Goal: Task Accomplishment & Management: Complete application form

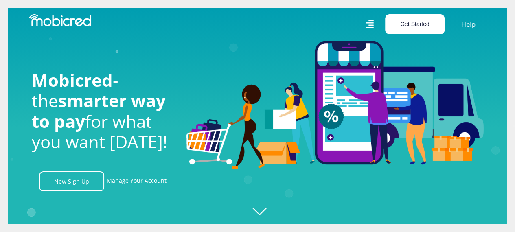
scroll to position [0, 580]
click at [413, 25] on button "Get Started" at bounding box center [414, 24] width 59 height 20
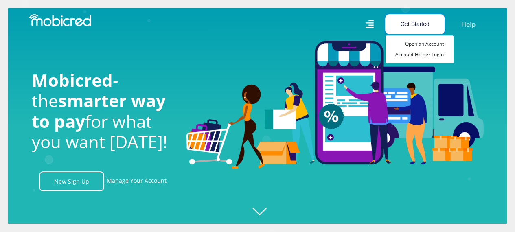
scroll to position [0, 1044]
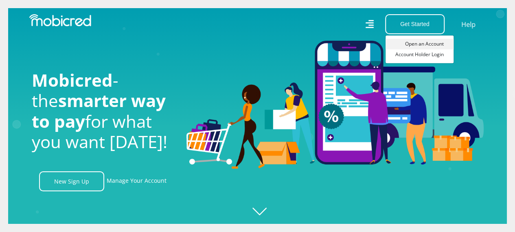
click at [415, 45] on link "Open an Account" at bounding box center [420, 44] width 68 height 11
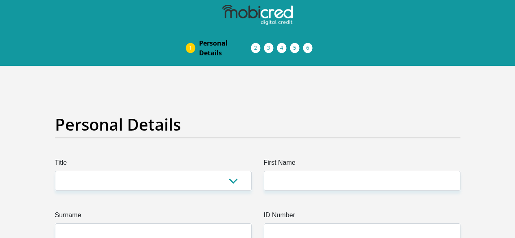
click at [120, 171] on select "Mr Ms Mrs Dr [PERSON_NAME]" at bounding box center [153, 181] width 197 height 20
select select "Mrs"
click at [55, 171] on select "Mr Ms Mrs Dr Other" at bounding box center [153, 181] width 197 height 20
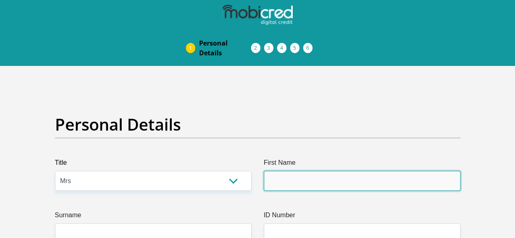
click at [287, 171] on input "First Name" at bounding box center [362, 181] width 197 height 20
type input "natasha"
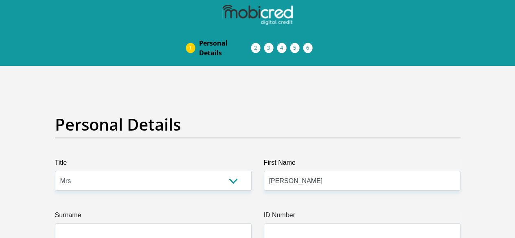
click at [198, 210] on label "Surname" at bounding box center [153, 216] width 197 height 13
click at [198, 224] on input "Surname" at bounding box center [153, 234] width 197 height 20
click at [191, 224] on input "Surname" at bounding box center [153, 234] width 197 height 20
type input "jenkinson"
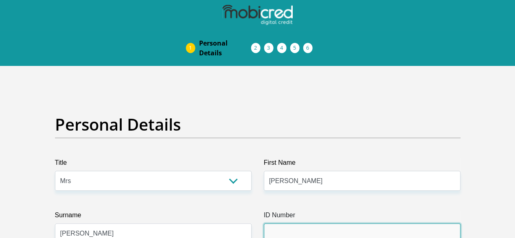
click at [291, 224] on input "ID Number" at bounding box center [362, 234] width 197 height 20
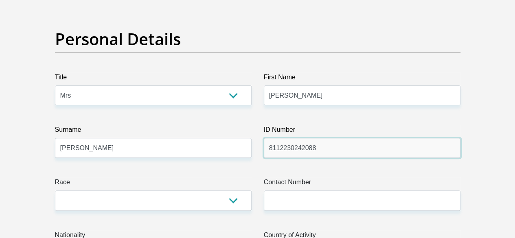
scroll to position [122, 0]
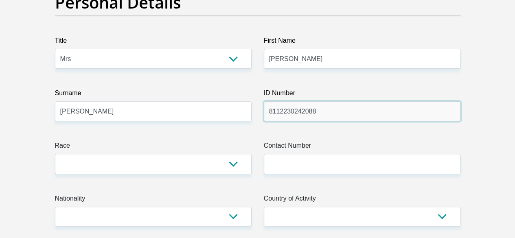
type input "8112230242088"
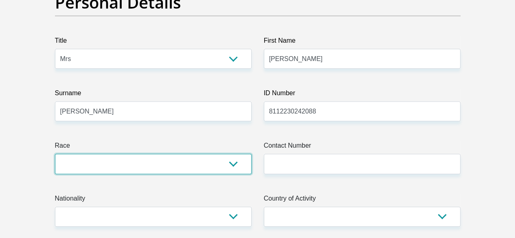
click at [103, 154] on select "Black Coloured Indian White Other" at bounding box center [153, 164] width 197 height 20
select select "4"
click at [55, 154] on select "Black Coloured Indian White Other" at bounding box center [153, 164] width 197 height 20
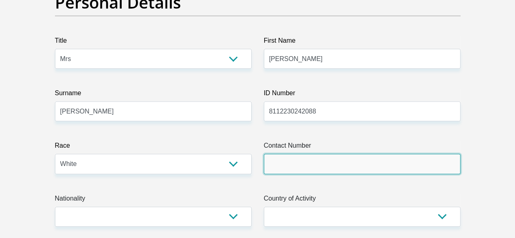
click at [293, 154] on input "Contact Number" at bounding box center [362, 164] width 197 height 20
type input "+27792923816"
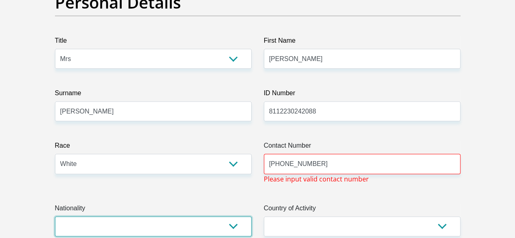
click at [164, 217] on select "South Africa Afghanistan Aland Islands Albania Algeria America Samoa American V…" at bounding box center [153, 227] width 197 height 20
select select "ZAF"
click at [55, 217] on select "South Africa Afghanistan Aland Islands Albania Algeria America Samoa American V…" at bounding box center [153, 227] width 197 height 20
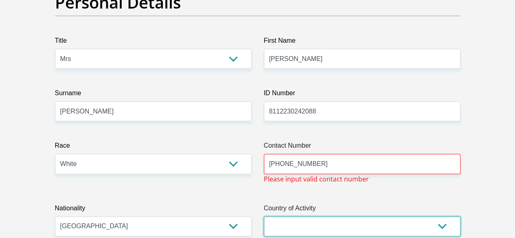
click at [325, 217] on select "South Africa Afghanistan Aland Islands Albania Algeria America Samoa American V…" at bounding box center [362, 227] width 197 height 20
select select "ZAF"
click at [264, 217] on select "South Africa Afghanistan Aland Islands Albania Algeria America Samoa American V…" at bounding box center [362, 227] width 197 height 20
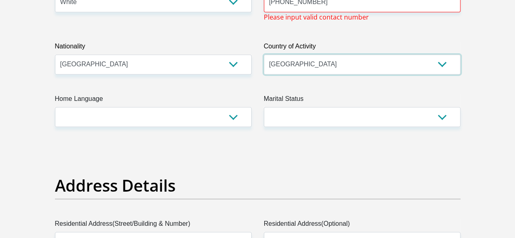
scroll to position [285, 0]
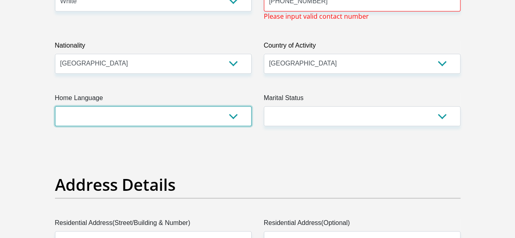
click at [142, 106] on select "Afrikaans English Sepedi South Ndebele Southern Sotho Swati Tsonga Tswana Venda…" at bounding box center [153, 116] width 197 height 20
select select "afr"
click at [55, 106] on select "Afrikaans English Sepedi South Ndebele Southern Sotho Swati Tsonga Tswana Venda…" at bounding box center [153, 116] width 197 height 20
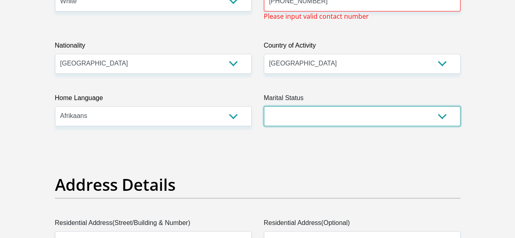
click at [309, 106] on select "Married ANC Single Divorced Widowed Married COP or Customary Law" at bounding box center [362, 116] width 197 height 20
select select "1"
click at [264, 106] on select "Married ANC Single Divorced Widowed Married COP or Customary Law" at bounding box center [362, 116] width 197 height 20
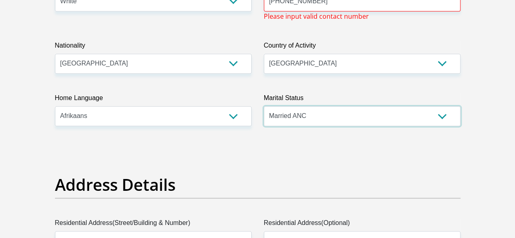
scroll to position [407, 0]
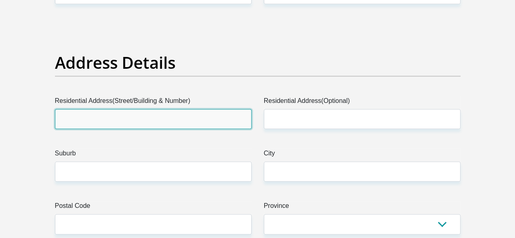
click at [81, 109] on input "Residential Address(Street/Building & Number)" at bounding box center [153, 119] width 197 height 20
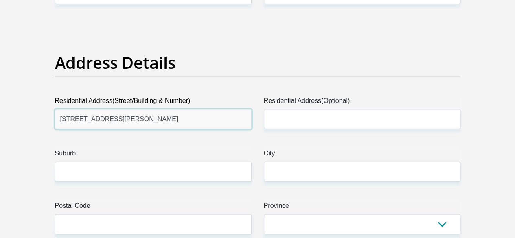
type input "41 LYNNE ROAD"
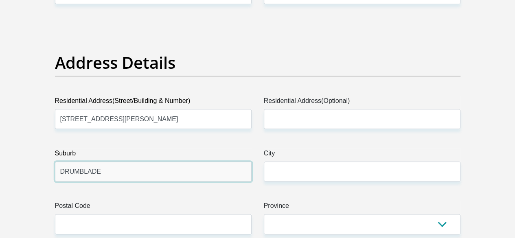
type input "DRUMBLADE"
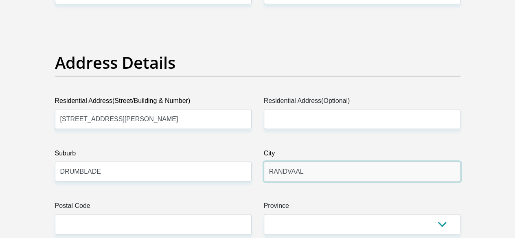
type input "RANDVAAL"
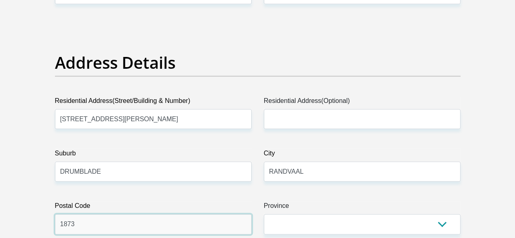
type input "1873"
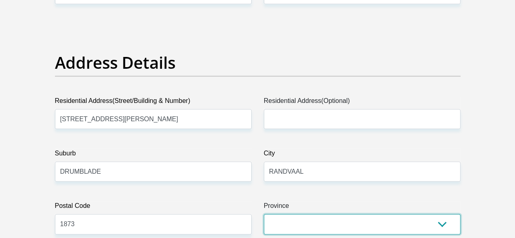
select select "Gauteng"
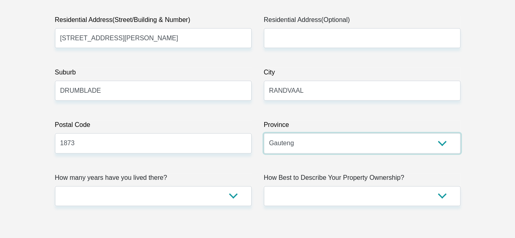
scroll to position [489, 0]
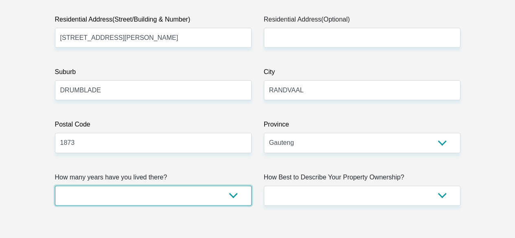
click at [115, 186] on select "less than 1 year 1-3 years 3-5 years 5+ years" at bounding box center [153, 196] width 197 height 20
select select "5"
click at [55, 186] on select "less than 1 year 1-3 years 3-5 years 5+ years" at bounding box center [153, 196] width 197 height 20
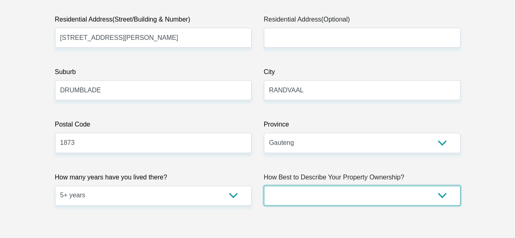
click at [316, 186] on select "Owned Rented Family Owned Company Dwelling" at bounding box center [362, 196] width 197 height 20
select select "Rented"
click at [264, 186] on select "Owned Rented Family Owned Company Dwelling" at bounding box center [362, 196] width 197 height 20
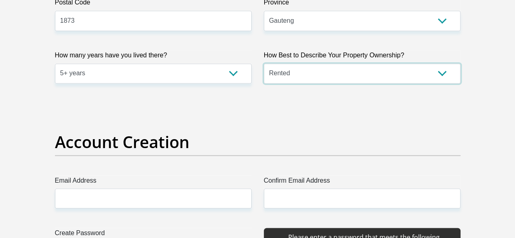
scroll to position [692, 0]
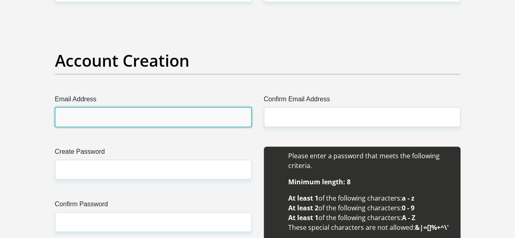
click at [110, 107] on input "Email Address" at bounding box center [153, 117] width 197 height 20
type input "J"
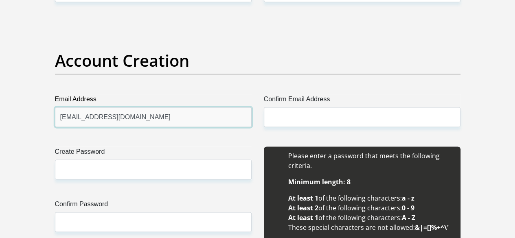
type input "jenkinson3@yahoo.com"
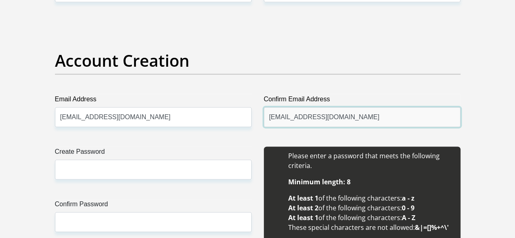
type input "jenkinson3@yahoo.com"
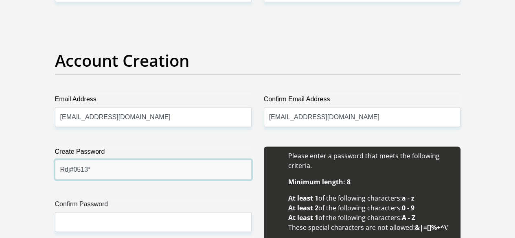
type input "Rdj#0513*"
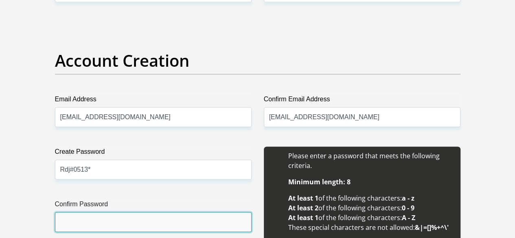
click at [118, 212] on input "Confirm Password" at bounding box center [153, 222] width 197 height 20
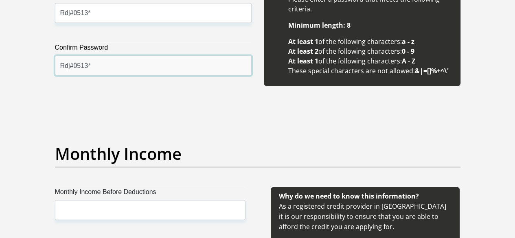
scroll to position [896, 0]
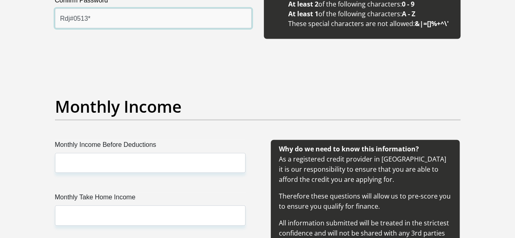
type input "Rdj#0513*"
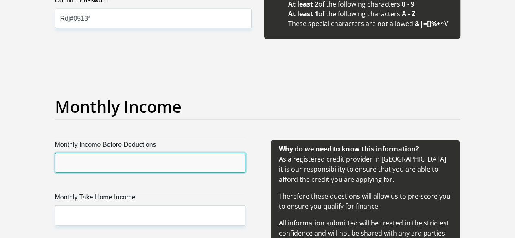
click at [70, 153] on input "Monthly Income Before Deductions" at bounding box center [150, 163] width 191 height 20
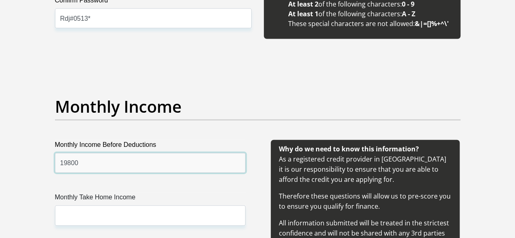
type input "19800"
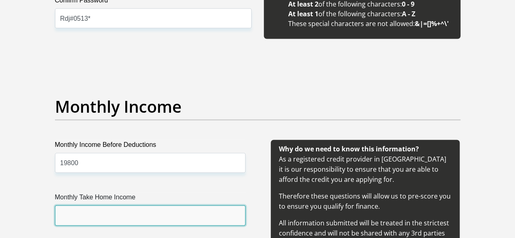
click at [96, 206] on input "Monthly Take Home Income" at bounding box center [150, 216] width 191 height 20
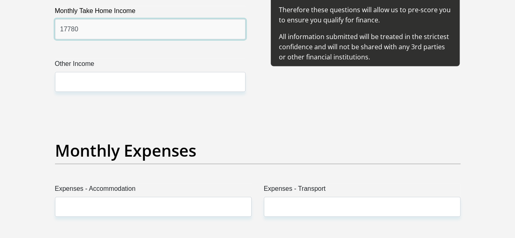
scroll to position [1099, 0]
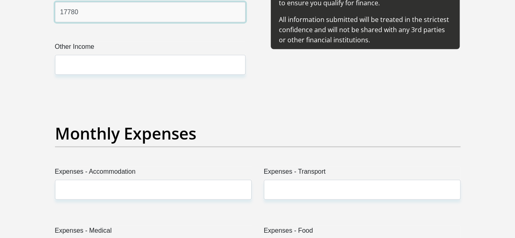
type input "17780"
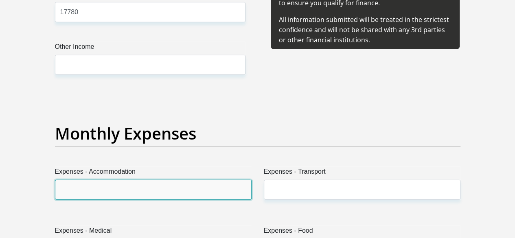
click at [99, 180] on input "Expenses - Accommodation" at bounding box center [153, 190] width 197 height 20
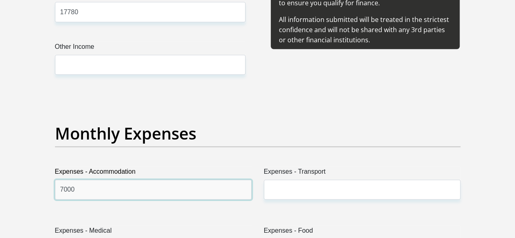
type input "7000"
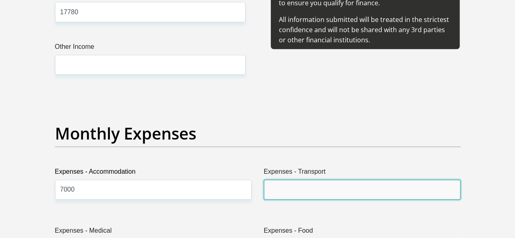
click at [301, 180] on input "Expenses - Transport" at bounding box center [362, 190] width 197 height 20
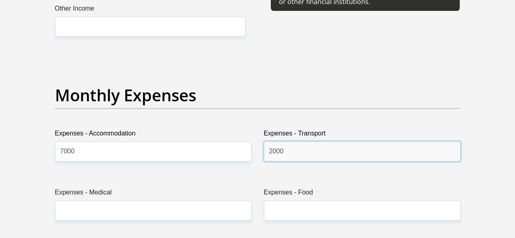
scroll to position [1221, 0]
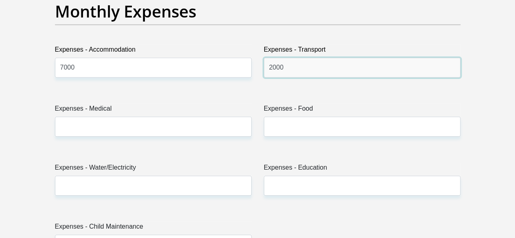
type input "2000"
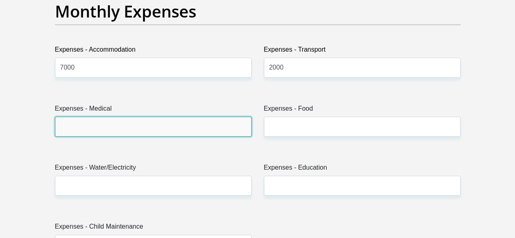
drag, startPoint x: 153, startPoint y: 98, endPoint x: 153, endPoint y: 110, distance: 11.8
click at [153, 117] on input "Expenses - Medical" at bounding box center [153, 127] width 197 height 20
type input "0"
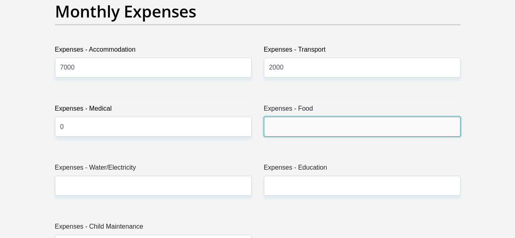
click at [318, 117] on input "Expenses - Food" at bounding box center [362, 127] width 197 height 20
type input "0"
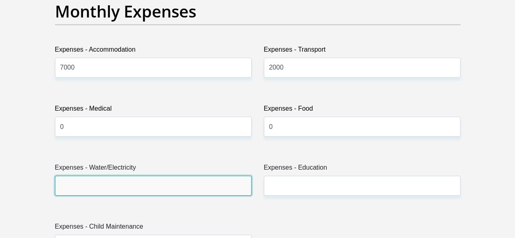
click at [137, 176] on input "Expenses - Water/Electricity" at bounding box center [153, 186] width 197 height 20
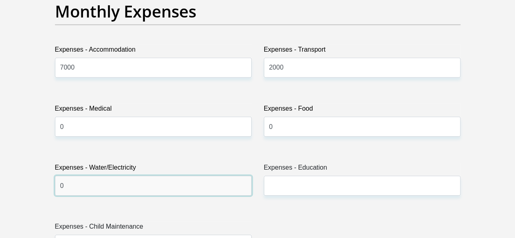
type input "0"
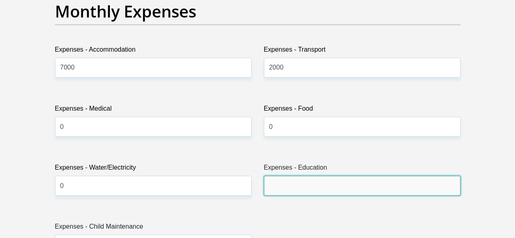
click at [274, 176] on input "Expenses - Education" at bounding box center [362, 186] width 197 height 20
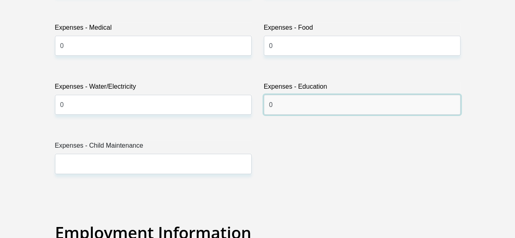
scroll to position [1303, 0]
type input "0"
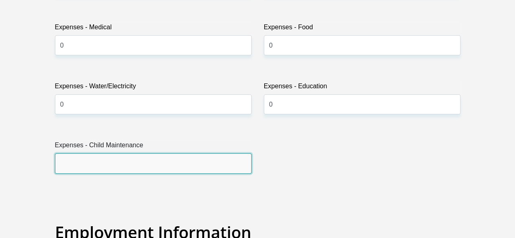
click at [92, 153] on input "Expenses - Child Maintenance" at bounding box center [153, 163] width 197 height 20
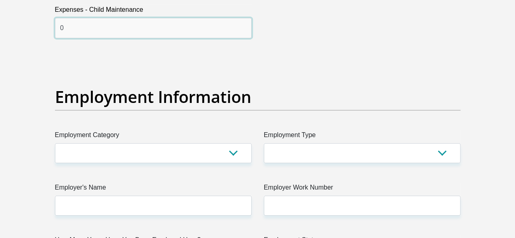
scroll to position [1466, 0]
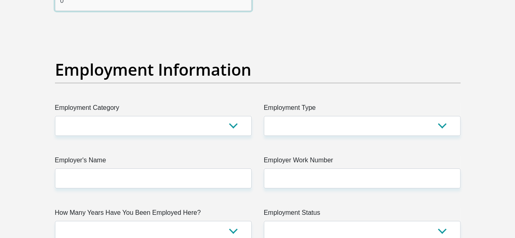
type input "0"
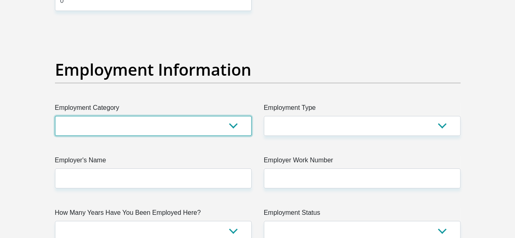
click at [171, 116] on select "AGRICULTURE ALCOHOL & TOBACCO CONSTRUCTION MATERIALS METALLURGY EQUIPMENT FOR R…" at bounding box center [153, 126] width 197 height 20
click at [99, 116] on select "AGRICULTURE ALCOHOL & TOBACCO CONSTRUCTION MATERIALS METALLURGY EQUIPMENT FOR R…" at bounding box center [153, 126] width 197 height 20
select select "14"
click at [55, 116] on select "AGRICULTURE ALCOHOL & TOBACCO CONSTRUCTION MATERIALS METALLURGY EQUIPMENT FOR R…" at bounding box center [153, 126] width 197 height 20
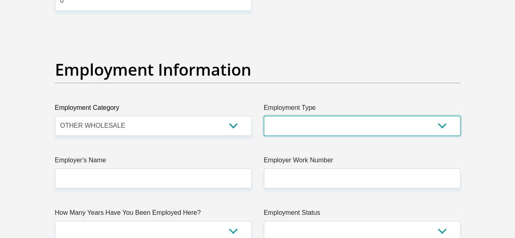
click at [296, 116] on select "College/Lecturer Craft Seller Creative Driver Executive Farmer Forces - Non Com…" at bounding box center [362, 126] width 197 height 20
click at [329, 116] on select "College/Lecturer Craft Seller Creative Driver Executive Farmer Forces - Non Com…" at bounding box center [362, 126] width 197 height 20
drag, startPoint x: 330, startPoint y: 94, endPoint x: 142, endPoint y: 83, distance: 187.5
click at [142, 83] on div "Title Mr Ms Mrs Dr Other First Name natasha Surname jenkinson ID Number 8112230…" at bounding box center [258, 21] width 418 height 2659
select select "Office Staff/Clerk"
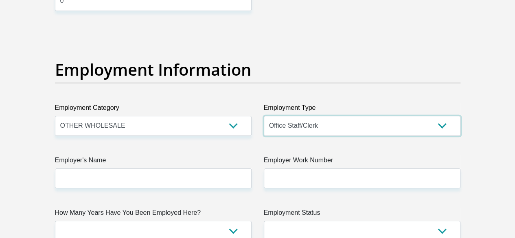
click at [264, 116] on select "College/Lecturer Craft Seller Creative Driver Executive Farmer Forces - Non Com…" at bounding box center [362, 126] width 197 height 20
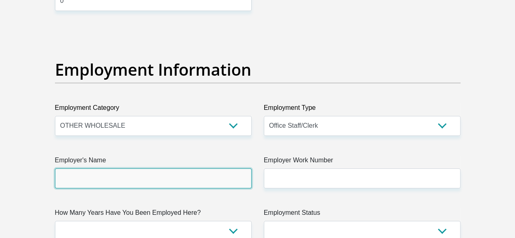
click at [124, 169] on input "Employer's Name" at bounding box center [153, 179] width 197 height 20
type input "RobmegSteel"
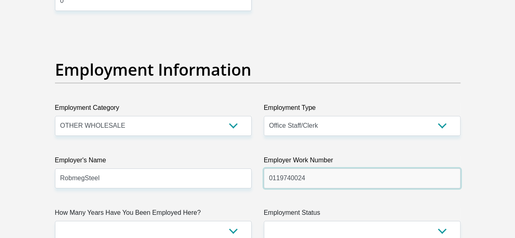
type input "0119740024"
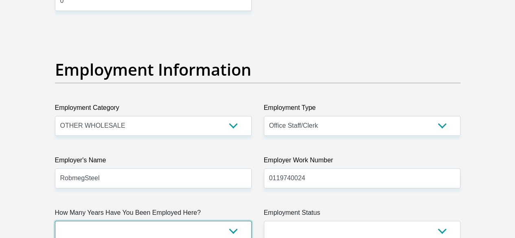
click at [114, 221] on select "less than 1 year 1-3 years 3-5 years 5+ years" at bounding box center [153, 231] width 197 height 20
select select "60"
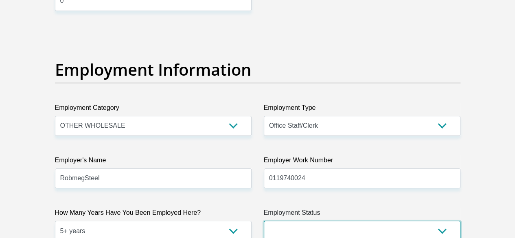
click at [293, 221] on select "Permanent/Full-time Part-time/Casual Contract Worker Self-Employed Housewife Re…" at bounding box center [362, 231] width 197 height 20
select select "1"
click at [264, 221] on select "Permanent/Full-time Part-time/Casual Contract Worker Self-Employed Housewife Re…" at bounding box center [362, 231] width 197 height 20
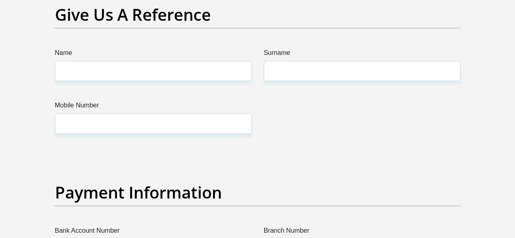
scroll to position [1669, 0]
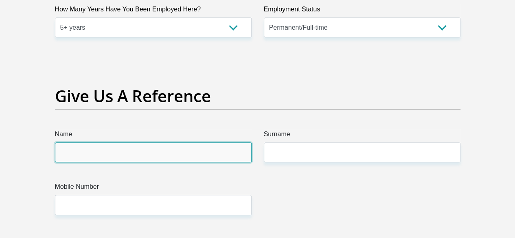
click at [82, 142] on input "Name" at bounding box center [153, 152] width 197 height 20
type input "Juanita"
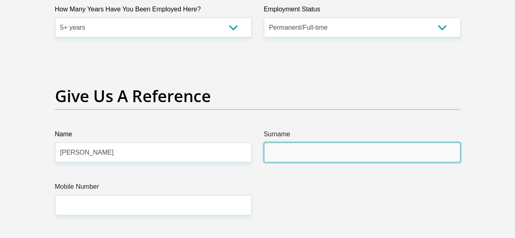
click at [288, 142] on input "Surname" at bounding box center [362, 152] width 197 height 20
type input "van der hoven"
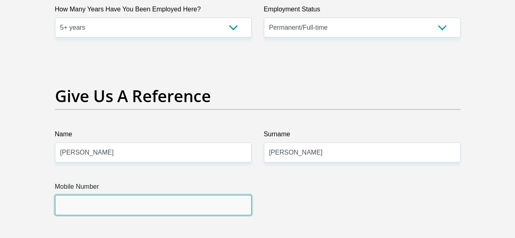
click at [96, 195] on input "Mobile Number" at bounding box center [153, 205] width 197 height 20
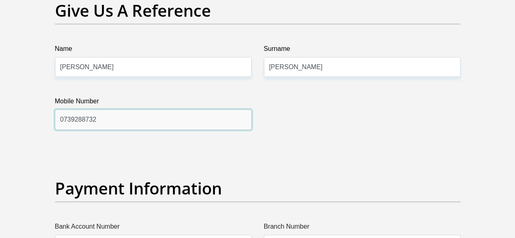
scroll to position [1791, 0]
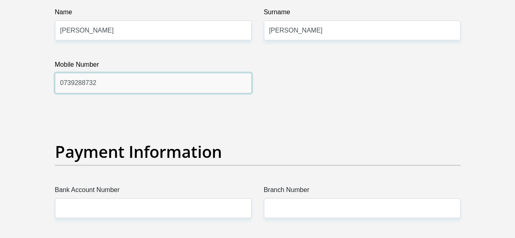
type input "0739288732"
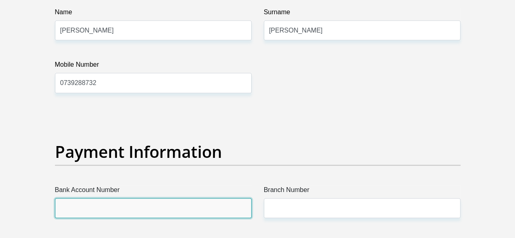
click at [87, 198] on input "Bank Account Number" at bounding box center [153, 208] width 197 height 20
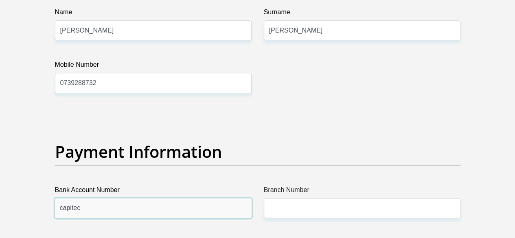
drag, startPoint x: 90, startPoint y: 177, endPoint x: 28, endPoint y: 174, distance: 61.2
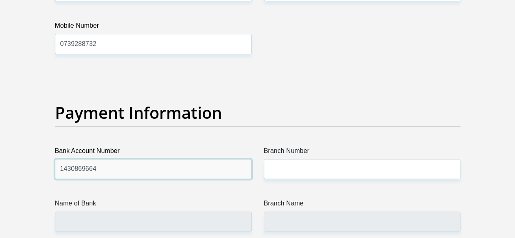
scroll to position [1873, 0]
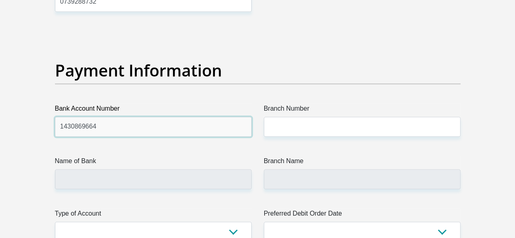
type input "1430869664"
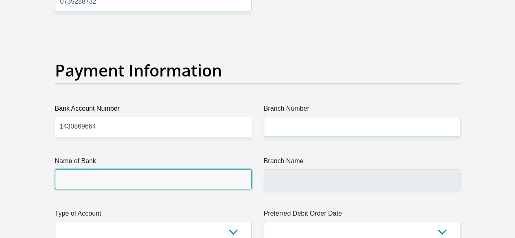
click at [102, 169] on input "Name of Bank" at bounding box center [153, 179] width 197 height 20
click at [160, 169] on input "Name of Bank" at bounding box center [153, 179] width 197 height 20
drag, startPoint x: 81, startPoint y: 152, endPoint x: 77, endPoint y: 148, distance: 5.8
click at [80, 169] on input "Name of Bank" at bounding box center [153, 179] width 197 height 20
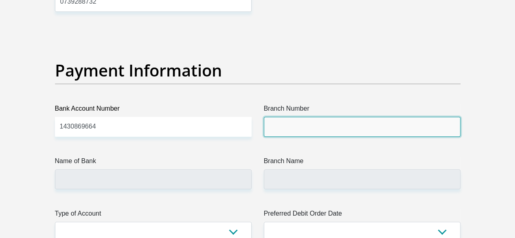
click at [307, 117] on input "Branch Number" at bounding box center [362, 127] width 197 height 20
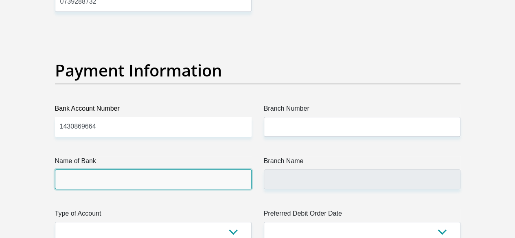
click at [114, 169] on input "Name of Bank" at bounding box center [153, 179] width 197 height 20
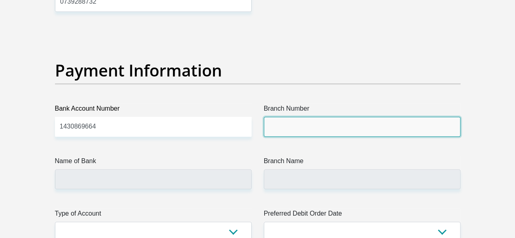
click at [283, 117] on input "Branch Number" at bounding box center [362, 127] width 197 height 20
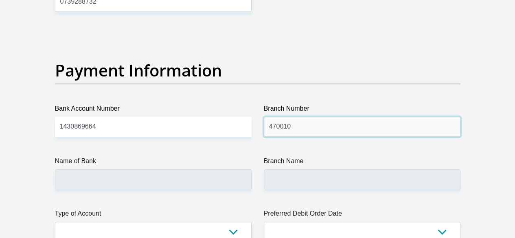
type input "470010"
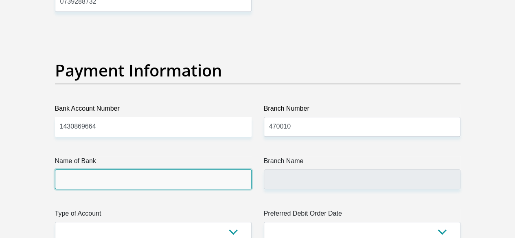
type input "CAPITEC BANK LIMITED"
type input "CAPITEC BANK CPC"
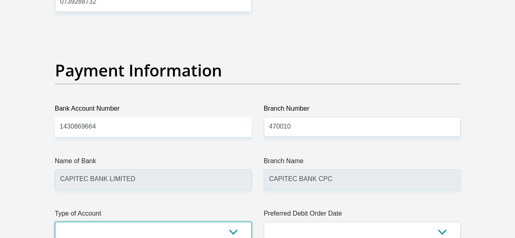
select select "SAV"
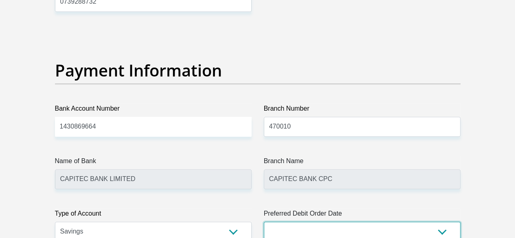
click at [325, 222] on select "1st 2nd 3rd 4th 5th 7th 18th 19th 20th 21st 22nd 23rd 24th 25th 26th 27th 28th …" at bounding box center [362, 232] width 197 height 20
select select "25"
click at [264, 222] on select "1st 2nd 3rd 4th 5th 7th 18th 19th 20th 21st 22nd 23rd 24th 25th 26th 27th 28th …" at bounding box center [362, 232] width 197 height 20
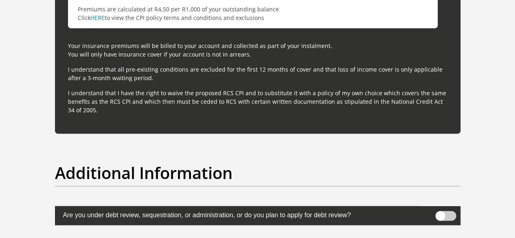
scroll to position [2483, 0]
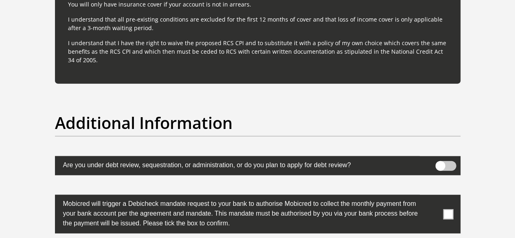
click at [452, 209] on span at bounding box center [448, 214] width 10 height 10
click at [432, 197] on input "checkbox" at bounding box center [432, 197] width 0 height 0
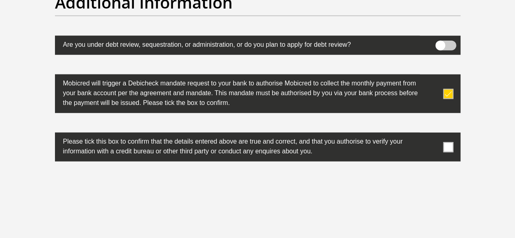
scroll to position [2605, 0]
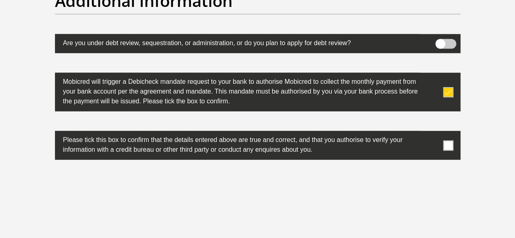
click at [445, 140] on span at bounding box center [448, 145] width 10 height 10
click at [432, 133] on input "checkbox" at bounding box center [432, 133] width 0 height 0
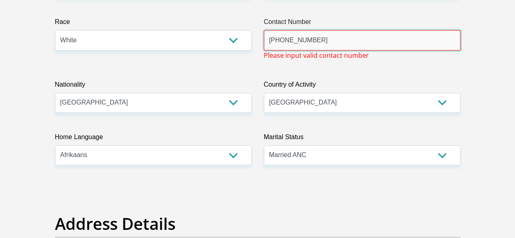
drag, startPoint x: 278, startPoint y: 9, endPoint x: 255, endPoint y: 9, distance: 23.6
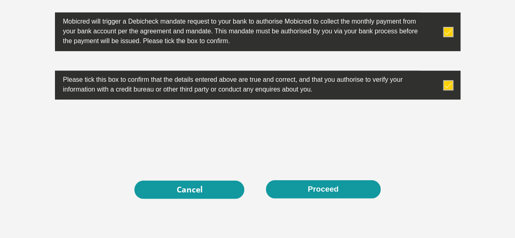
scroll to position [2680, 0]
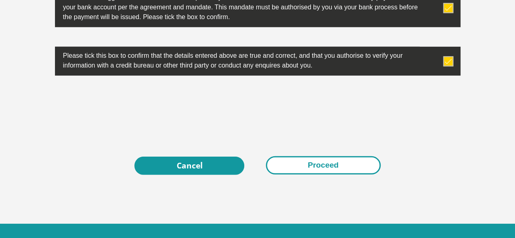
type input "0792923816"
click at [288, 156] on button "Proceed" at bounding box center [323, 165] width 115 height 18
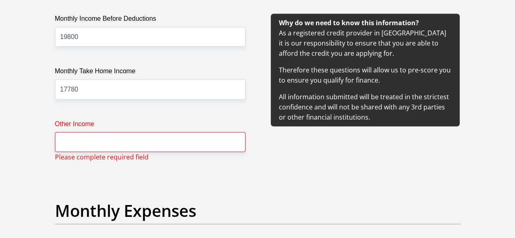
scroll to position [1011, 0]
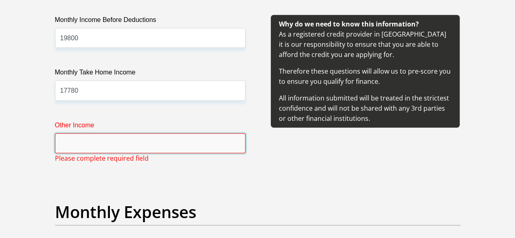
click at [111, 134] on input "Other Income" at bounding box center [150, 144] width 191 height 20
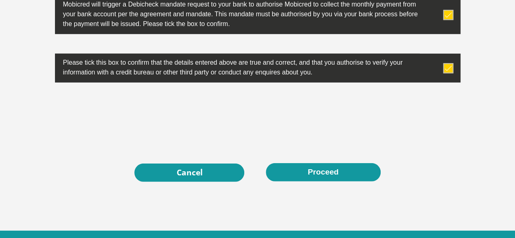
scroll to position [2680, 0]
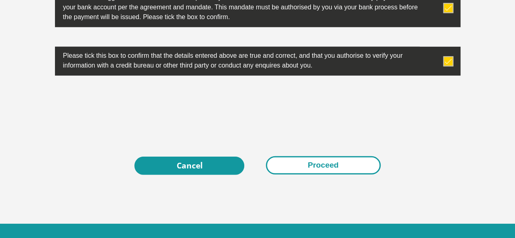
type input "0"
click at [304, 156] on button "Proceed" at bounding box center [323, 165] width 115 height 18
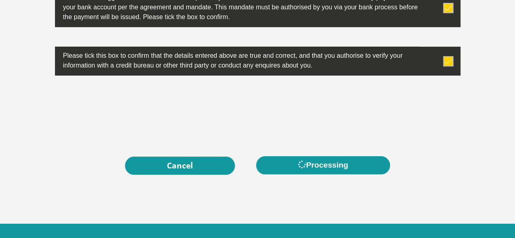
scroll to position [0, 0]
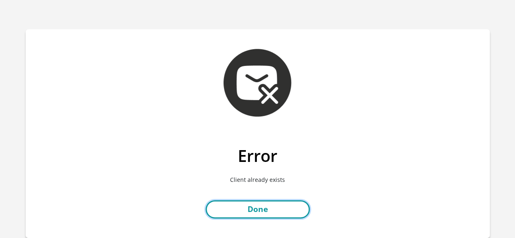
click at [236, 213] on link "Done" at bounding box center [258, 209] width 104 height 18
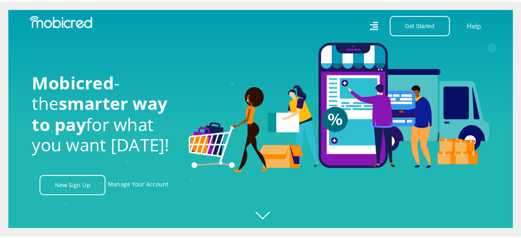
scroll to position [0, 1044]
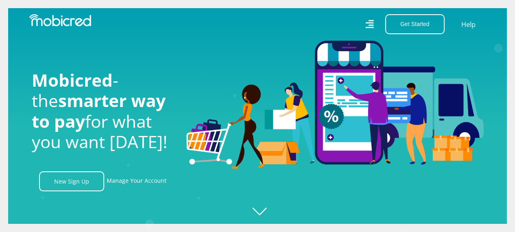
click at [367, 25] on icon at bounding box center [369, 24] width 8 height 12
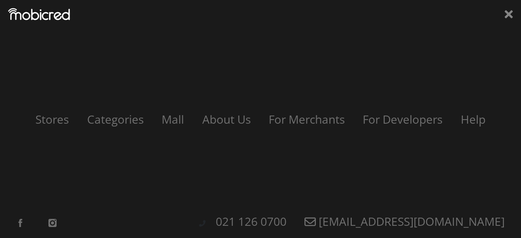
scroll to position [0, 1508]
click at [513, 13] on div "Stores Categories Mall About Us For Merchants For Developers Help Sign Up Sign …" at bounding box center [260, 119] width 521 height 238
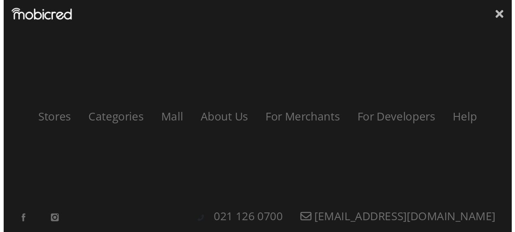
scroll to position [0, 1856]
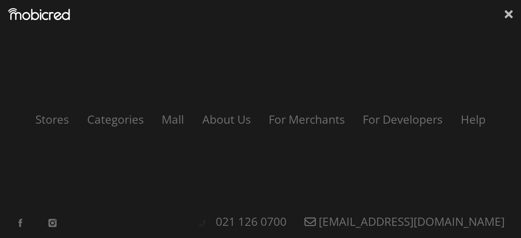
click at [511, 14] on icon at bounding box center [509, 14] width 8 height 12
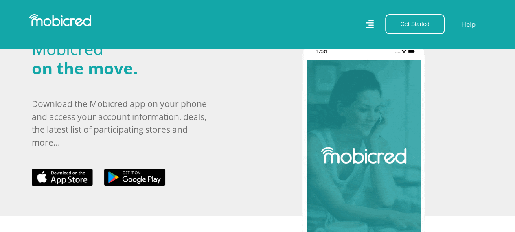
scroll to position [1384, 0]
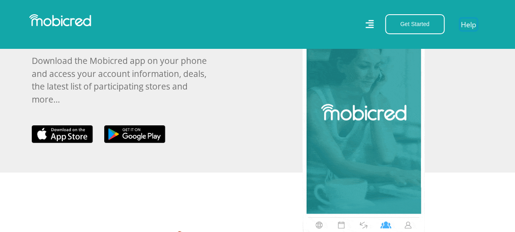
click at [474, 25] on link "Help" at bounding box center [468, 24] width 17 height 12
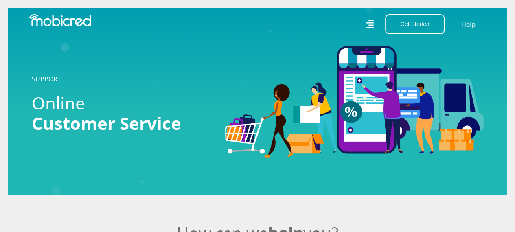
click at [370, 25] on icon at bounding box center [369, 24] width 9 height 9
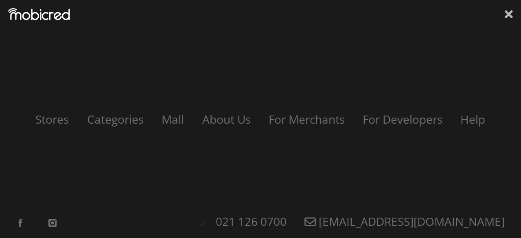
click at [510, 17] on icon at bounding box center [509, 14] width 8 height 8
